Goal: Transaction & Acquisition: Purchase product/service

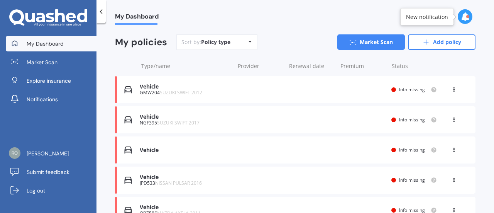
scroll to position [80, 0]
click at [378, 45] on link "Market Scan" at bounding box center [371, 41] width 68 height 15
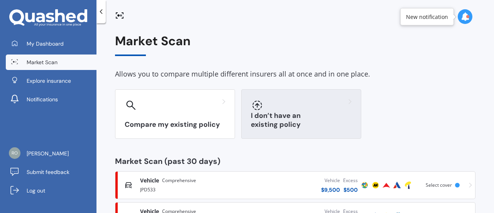
click at [275, 95] on div "I don’t have an existing policy" at bounding box center [301, 113] width 120 height 49
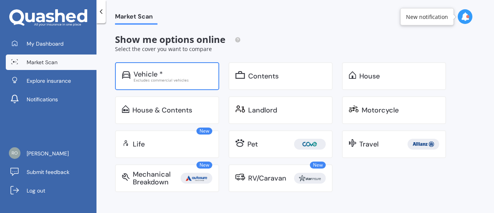
click at [178, 79] on div "Excludes commercial vehicles" at bounding box center [173, 80] width 79 height 4
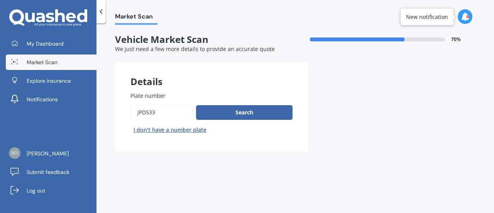
click at [186, 133] on button "I don’t have a number plate" at bounding box center [170, 130] width 79 height 12
select select "02"
select select "04"
select select "2007"
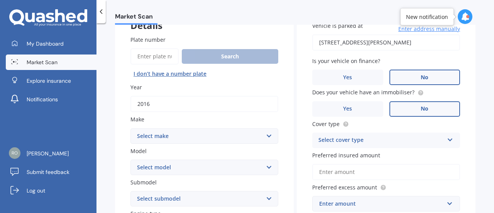
scroll to position [56, 0]
click at [197, 107] on input "2016" at bounding box center [205, 103] width 148 height 16
type input "2013"
click at [210, 142] on select "Select make AC ALFA ROMEO ASTON [PERSON_NAME] AUDI AUSTIN BEDFORD Bentley BMW B…" at bounding box center [205, 135] width 148 height 15
click at [131, 128] on select "Select make AC ALFA ROMEO ASTON [PERSON_NAME] AUDI AUSTIN BEDFORD Bentley BMW B…" at bounding box center [205, 135] width 148 height 15
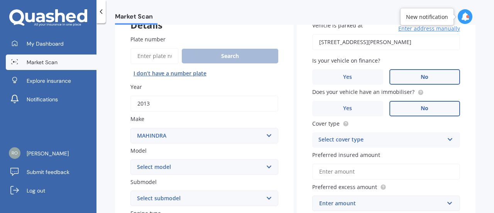
click at [210, 142] on select "Select make AC ALFA ROMEO ASTON [PERSON_NAME] AUDI AUSTIN BEDFORD Bentley BMW B…" at bounding box center [205, 135] width 148 height 15
select select "MAZDA"
click at [131, 128] on select "Select make AC ALFA ROMEO ASTON [PERSON_NAME] AUDI AUSTIN BEDFORD Bentley BMW B…" at bounding box center [205, 135] width 148 height 15
click at [216, 163] on select "Select model 121 2 3 323 323 / Familia 6 626 929 Atenza Autozam Axela AZ3 B2000…" at bounding box center [205, 166] width 148 height 15
select select "AXELA"
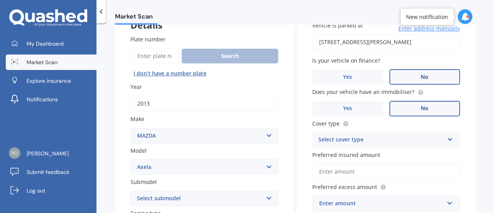
click at [131, 159] on select "Select model 121 2 3 323 323 / Familia 6 626 929 Atenza Autozam Axela AZ3 B2000…" at bounding box center [205, 166] width 148 height 15
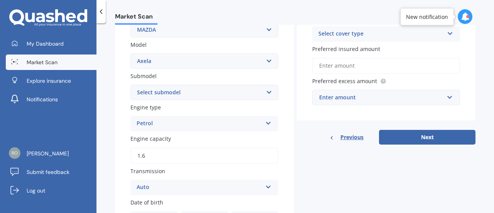
scroll to position [163, 0]
click at [200, 92] on select "Select submodel (All other) 2.3 Sporthatch 2.3 turbo Hatchback Hatchback turbo …" at bounding box center [205, 91] width 148 height 15
click at [280, 121] on div "Plate number Search I don’t have a number plate Year [DATE] Make Select make AC…" at bounding box center [204, 140] width 179 height 453
click at [212, 158] on input "1.6" at bounding box center [205, 155] width 148 height 16
type input "1.0"
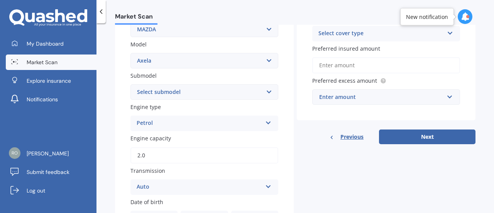
type input "2.0"
click at [220, 80] on div "Submodel Select submodel (All other) 2.3 Sporthatch 2.3 turbo Hatchback Hatchba…" at bounding box center [205, 85] width 148 height 28
click at [215, 92] on select "Select submodel (All other) 2.3 Sporthatch 2.3 turbo Hatchback Hatchback turbo …" at bounding box center [205, 91] width 148 height 15
select select "HATCHBACK"
click at [131, 85] on select "Select submodel (All other) 2.3 Sporthatch 2.3 turbo Hatchback Hatchback turbo …" at bounding box center [205, 91] width 148 height 15
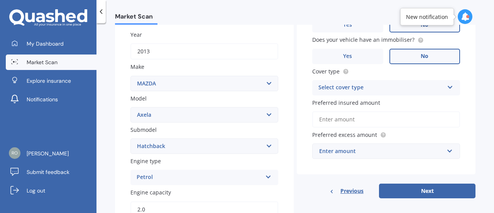
scroll to position [59, 0]
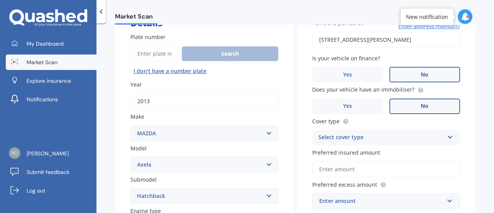
click at [390, 43] on input "[STREET_ADDRESS][PERSON_NAME]" at bounding box center [386, 40] width 148 height 16
type input "[STREET_ADDRESS][PERSON_NAME]"
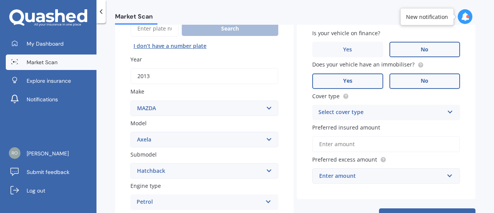
scroll to position [84, 0]
click at [357, 79] on label "Yes" at bounding box center [347, 80] width 71 height 15
click at [0, 0] on input "Yes" at bounding box center [0, 0] width 0 height 0
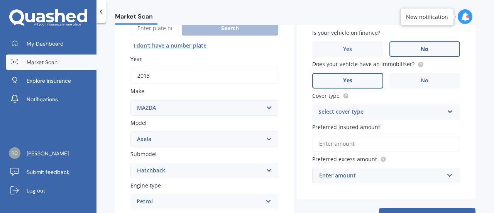
click at [376, 112] on div "Select cover type" at bounding box center [381, 111] width 125 height 9
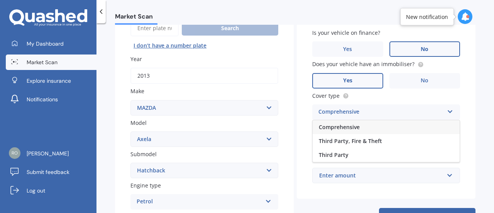
click at [358, 131] on div "Comprehensive" at bounding box center [386, 127] width 147 height 14
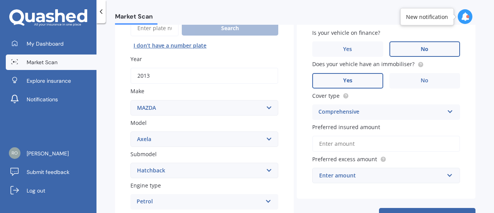
click at [364, 143] on input "Preferred insured amount" at bounding box center [386, 144] width 148 height 16
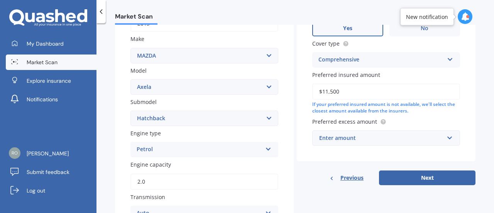
scroll to position [137, 0]
type input "$11,500"
click at [380, 141] on div "Enter amount" at bounding box center [381, 137] width 125 height 8
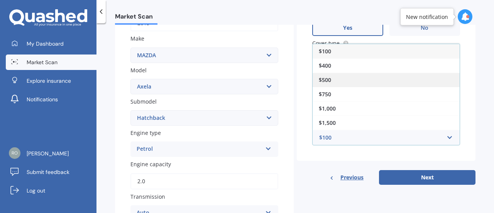
click at [339, 81] on div "$500" at bounding box center [386, 80] width 147 height 14
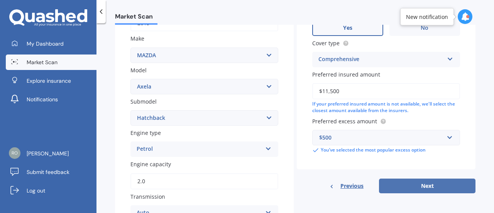
click at [432, 187] on button "Next" at bounding box center [427, 185] width 97 height 15
select select "02"
select select "04"
select select "2007"
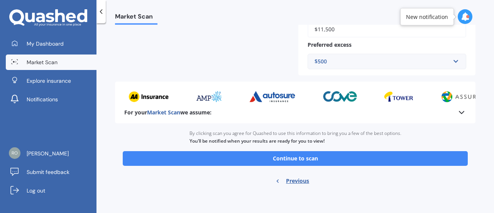
scroll to position [344, 0]
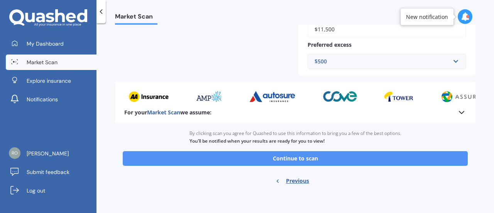
click at [338, 161] on button "Continue to scan" at bounding box center [295, 158] width 345 height 15
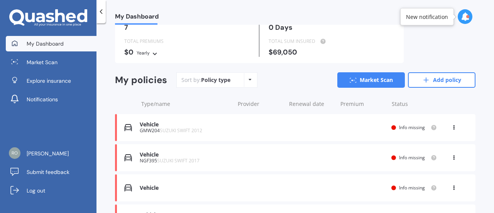
scroll to position [42, 0]
click at [467, 17] on div at bounding box center [467, 16] width 3 height 3
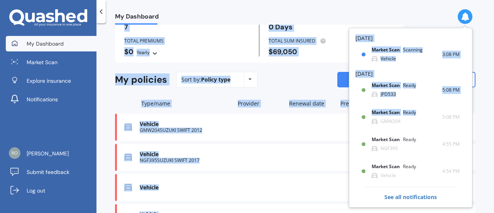
drag, startPoint x: 408, startPoint y: 112, endPoint x: 432, endPoint y: -30, distance: 144.0
click at [432, 0] on html "My Dashboard Market Scan Explore insurance Notifications [PERSON_NAME] Submit f…" at bounding box center [247, 106] width 494 height 213
click at [295, 82] on div "Sort by: Policy type Policy type Alphabetical Date added Renewing next Market S…" at bounding box center [325, 79] width 299 height 15
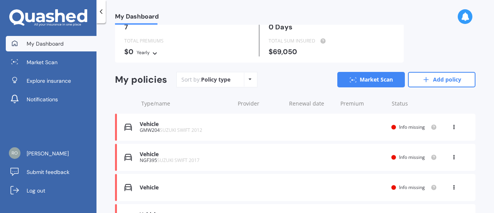
click at [464, 17] on icon at bounding box center [465, 16] width 8 height 8
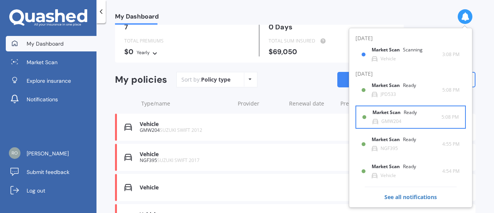
click at [410, 114] on div "Ready" at bounding box center [410, 112] width 13 height 5
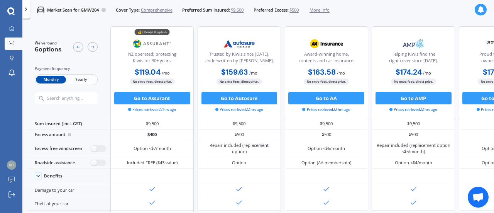
click at [86, 77] on span "Yearly" at bounding box center [81, 80] width 30 height 8
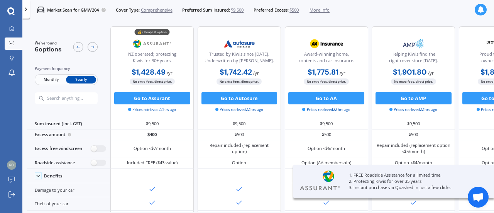
click at [487, 8] on div at bounding box center [481, 10] width 12 height 12
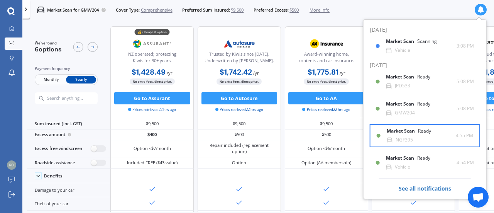
click at [432, 138] on div "Market Scan Ready NGF395" at bounding box center [421, 135] width 69 height 14
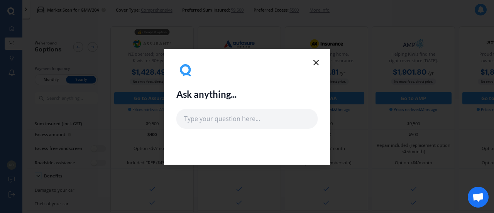
click at [318, 64] on line at bounding box center [316, 62] width 5 height 5
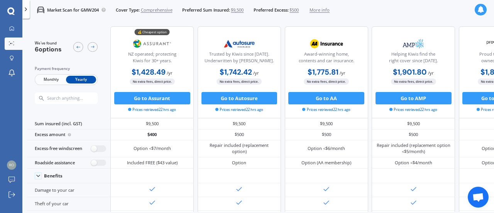
click at [478, 9] on icon at bounding box center [481, 9] width 7 height 7
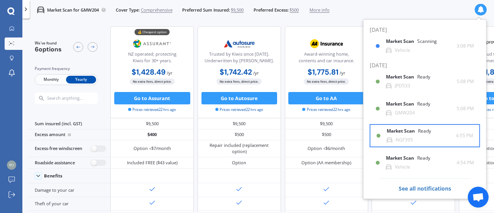
click at [407, 128] on b "Market Scan" at bounding box center [402, 130] width 31 height 5
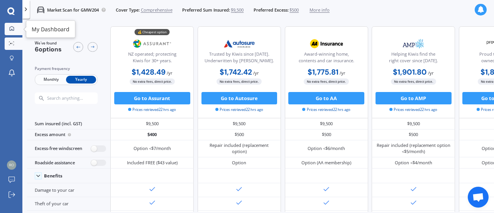
click at [9, 30] on icon at bounding box center [11, 28] width 5 height 5
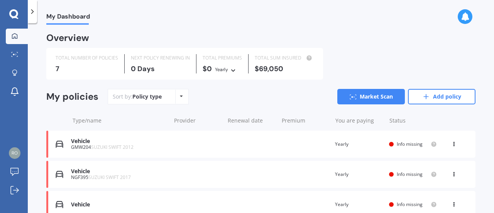
click at [458, 17] on div at bounding box center [465, 16] width 15 height 15
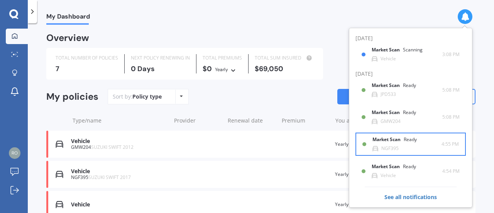
click at [402, 149] on div "Market Scan Ready NGF395" at bounding box center [407, 144] width 69 height 14
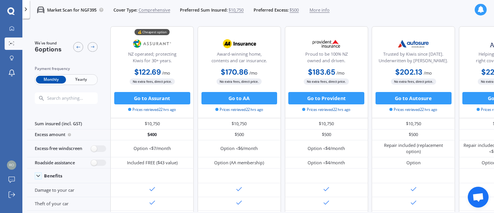
click at [89, 83] on span "Yearly" at bounding box center [81, 80] width 30 height 8
